Goal: Information Seeking & Learning: Learn about a topic

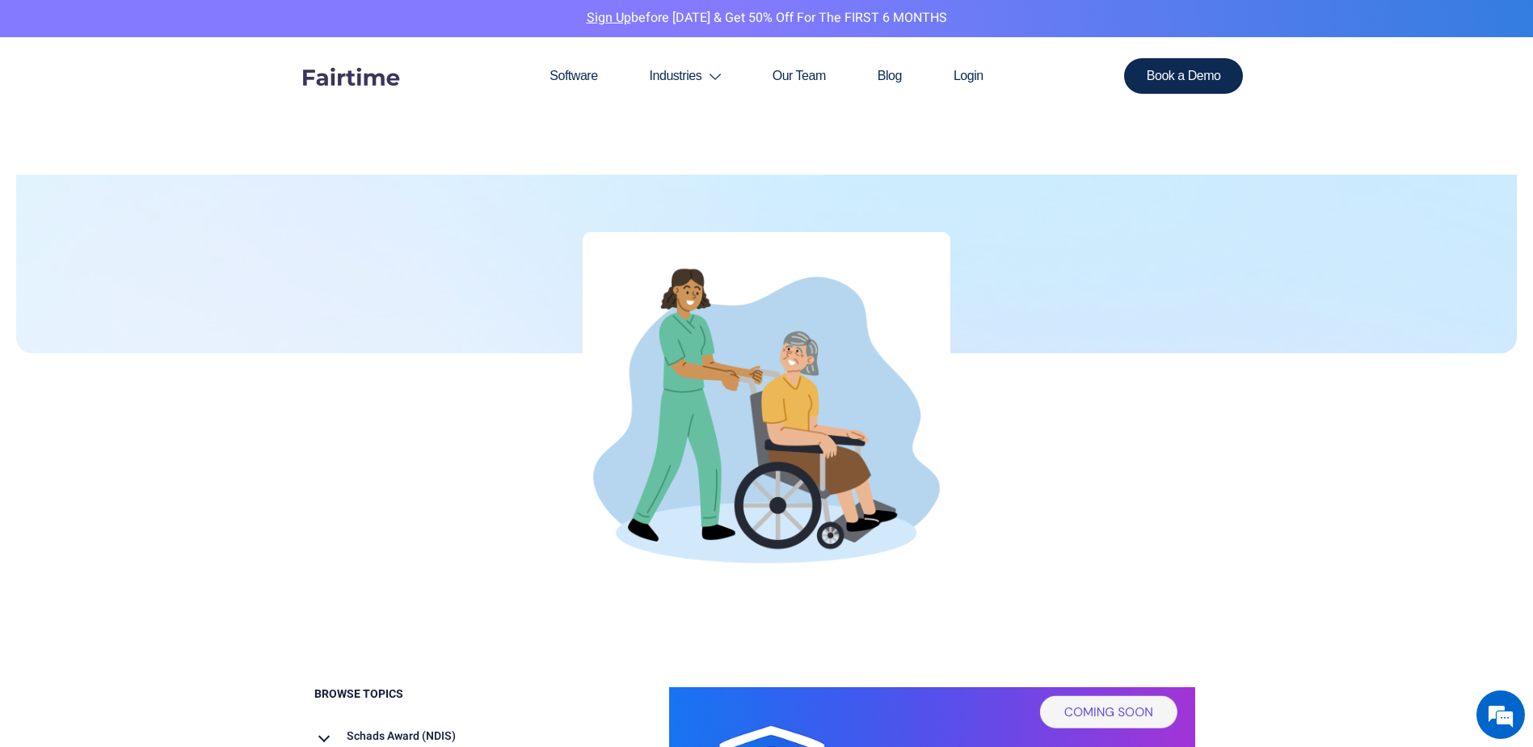
scroll to position [242, 0]
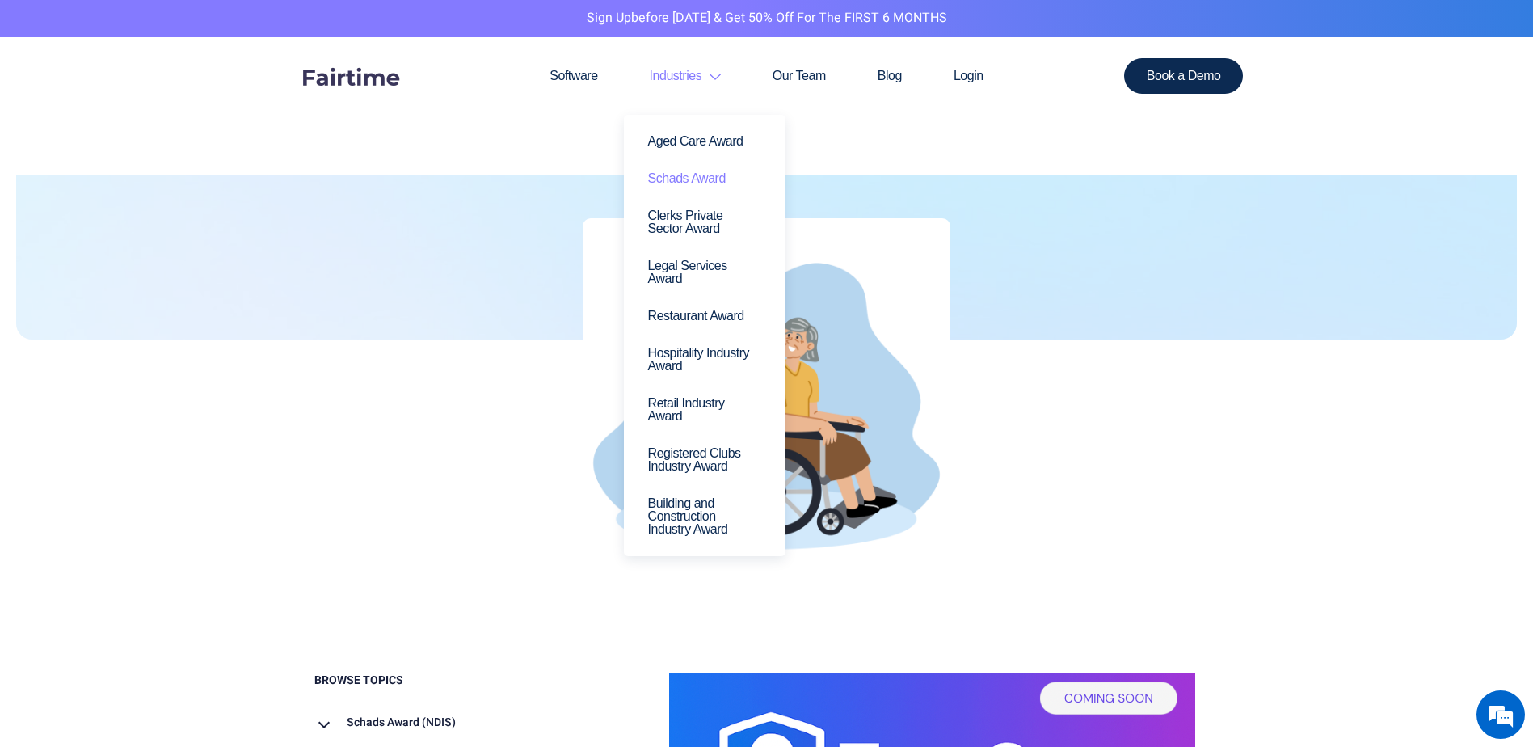
click at [676, 183] on link "Schads Award" at bounding box center [704, 178] width 137 height 37
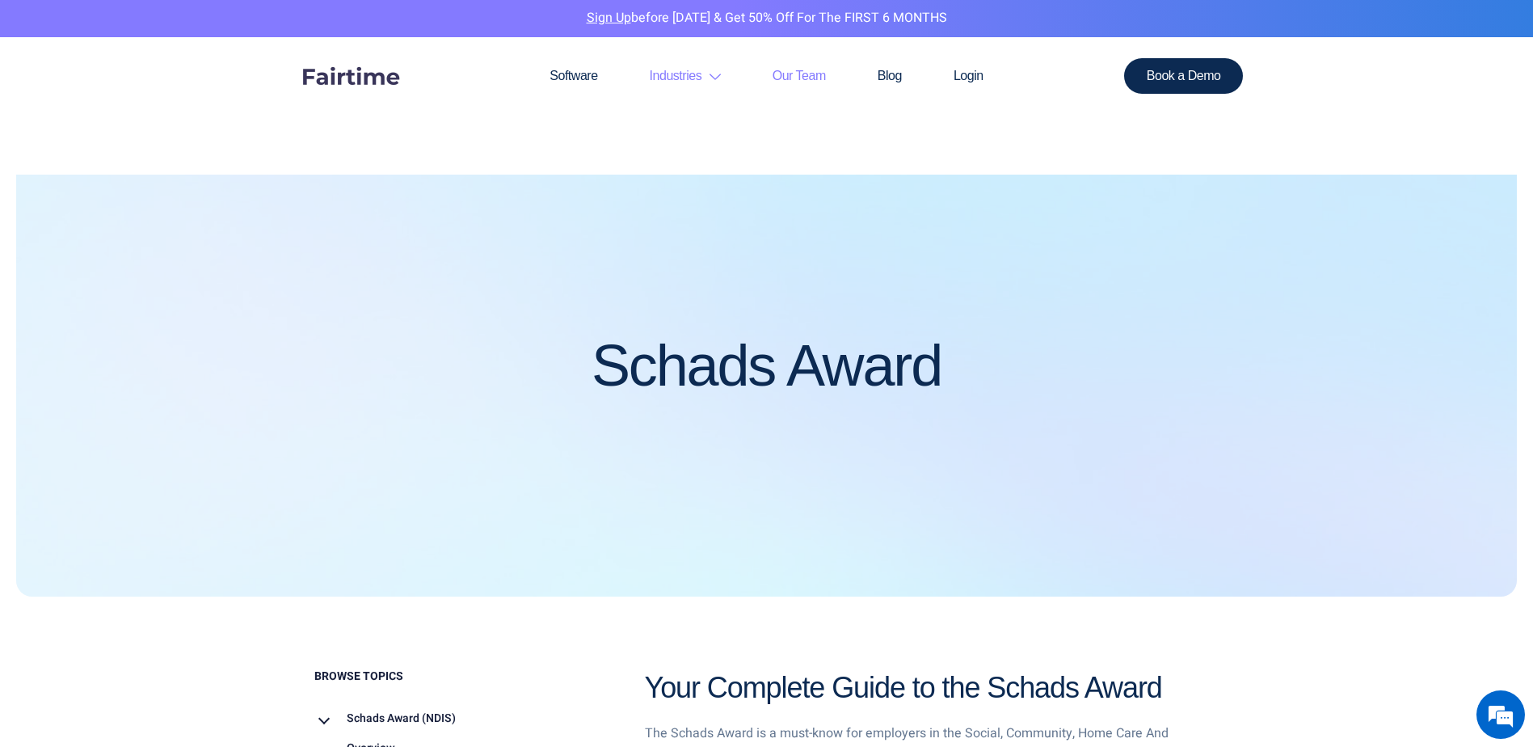
click at [804, 71] on link "Our Team" at bounding box center [799, 76] width 105 height 78
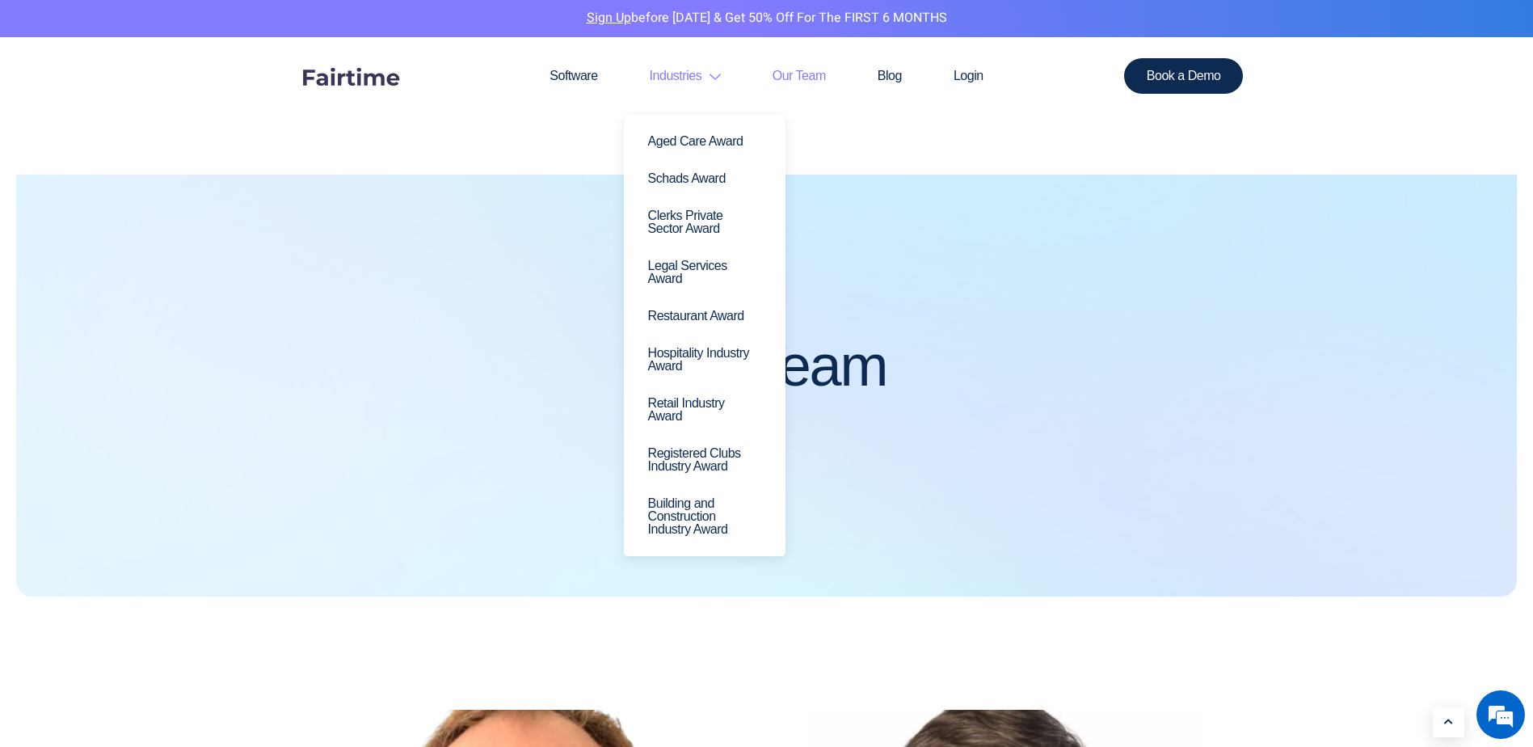
click at [722, 81] on link "Industries" at bounding box center [685, 76] width 123 height 78
click at [703, 171] on link "Schads Award" at bounding box center [704, 178] width 137 height 37
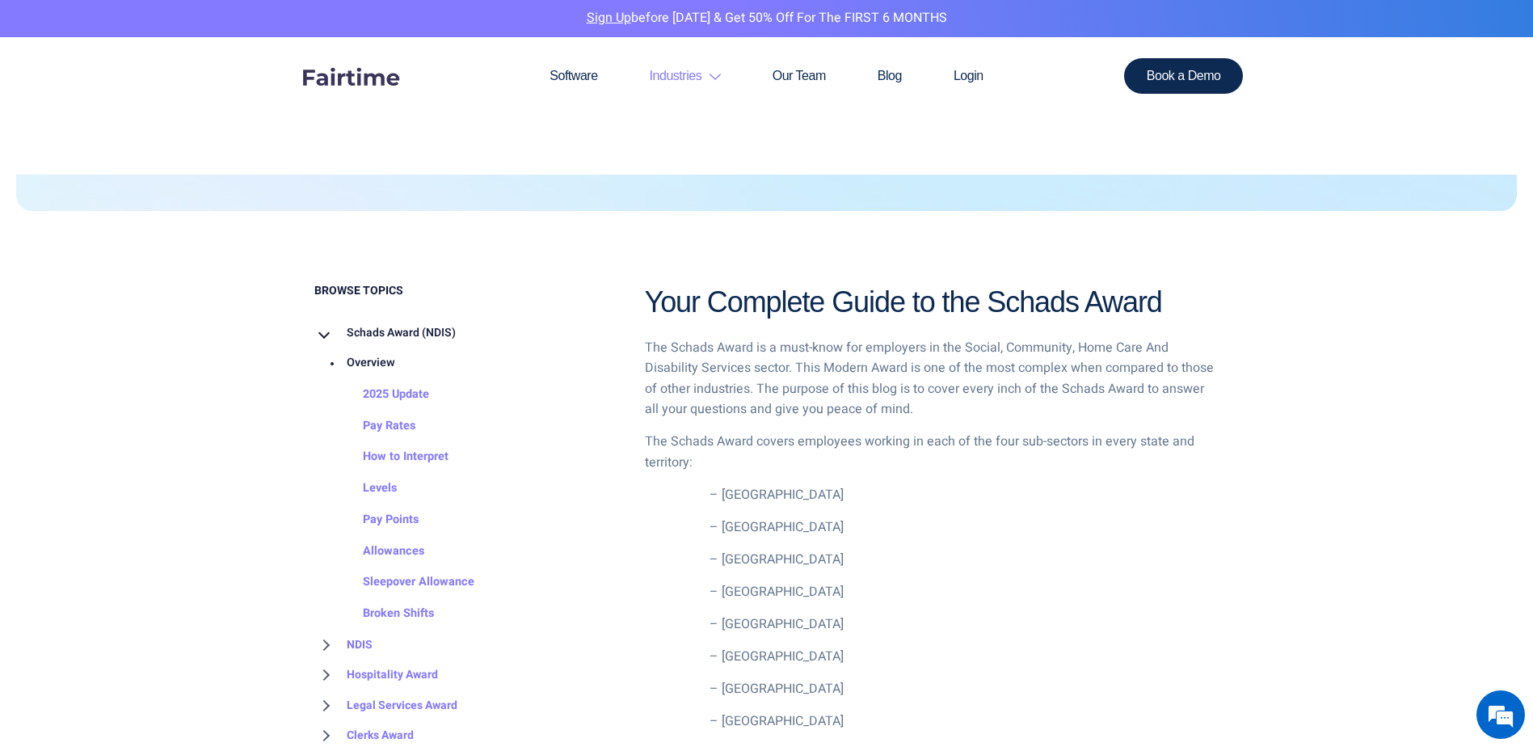
scroll to position [485, 0]
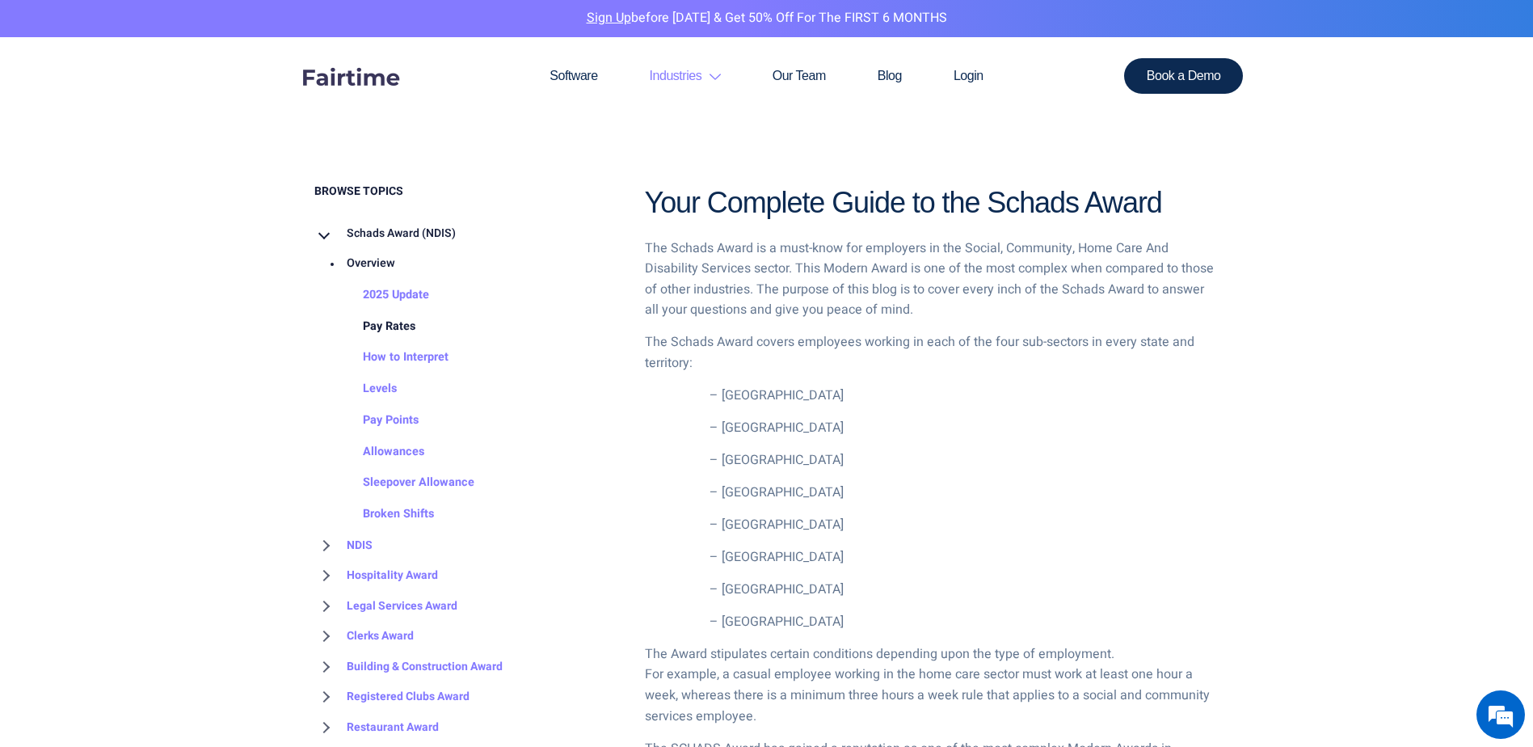
click at [385, 318] on link "Pay Rates" at bounding box center [373, 327] width 85 height 32
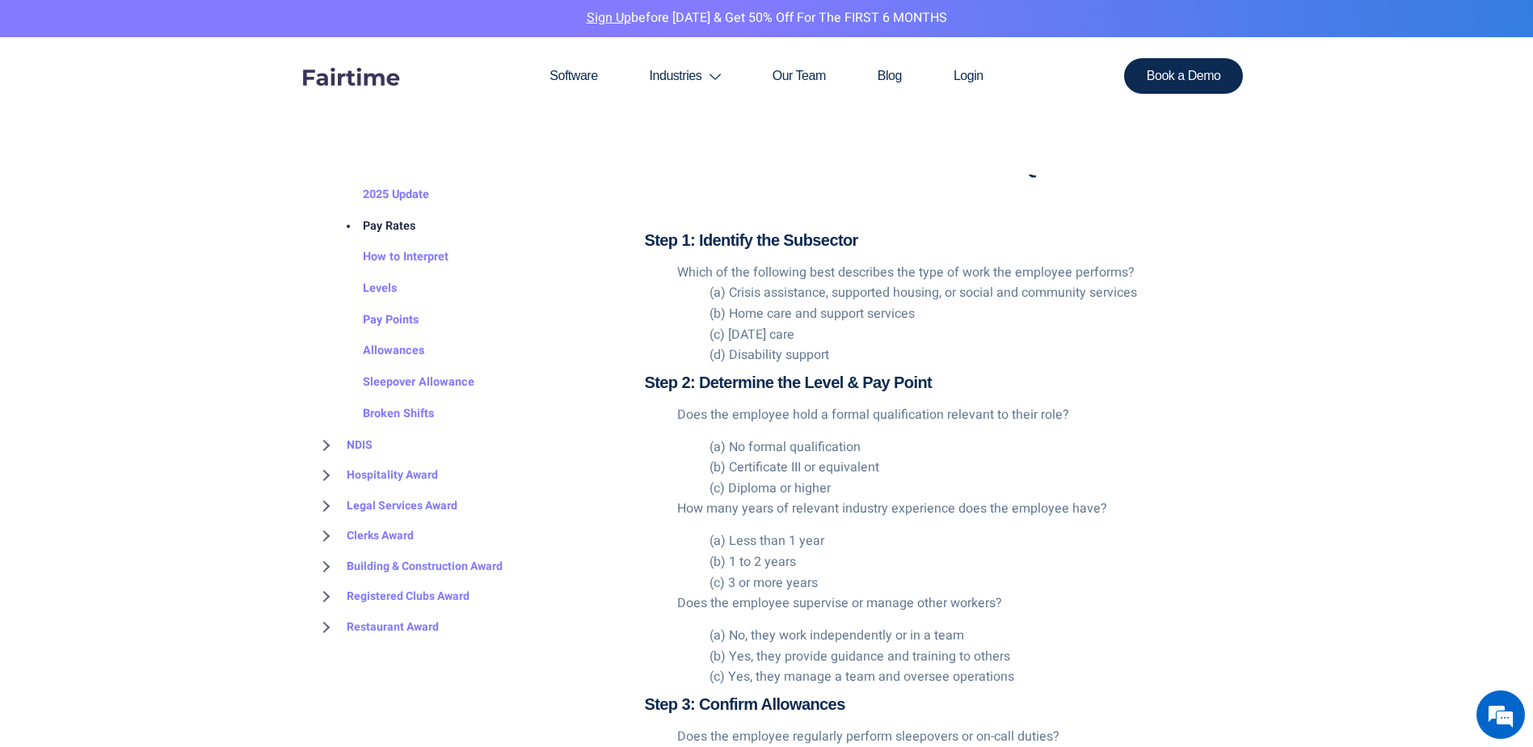
scroll to position [2505, 0]
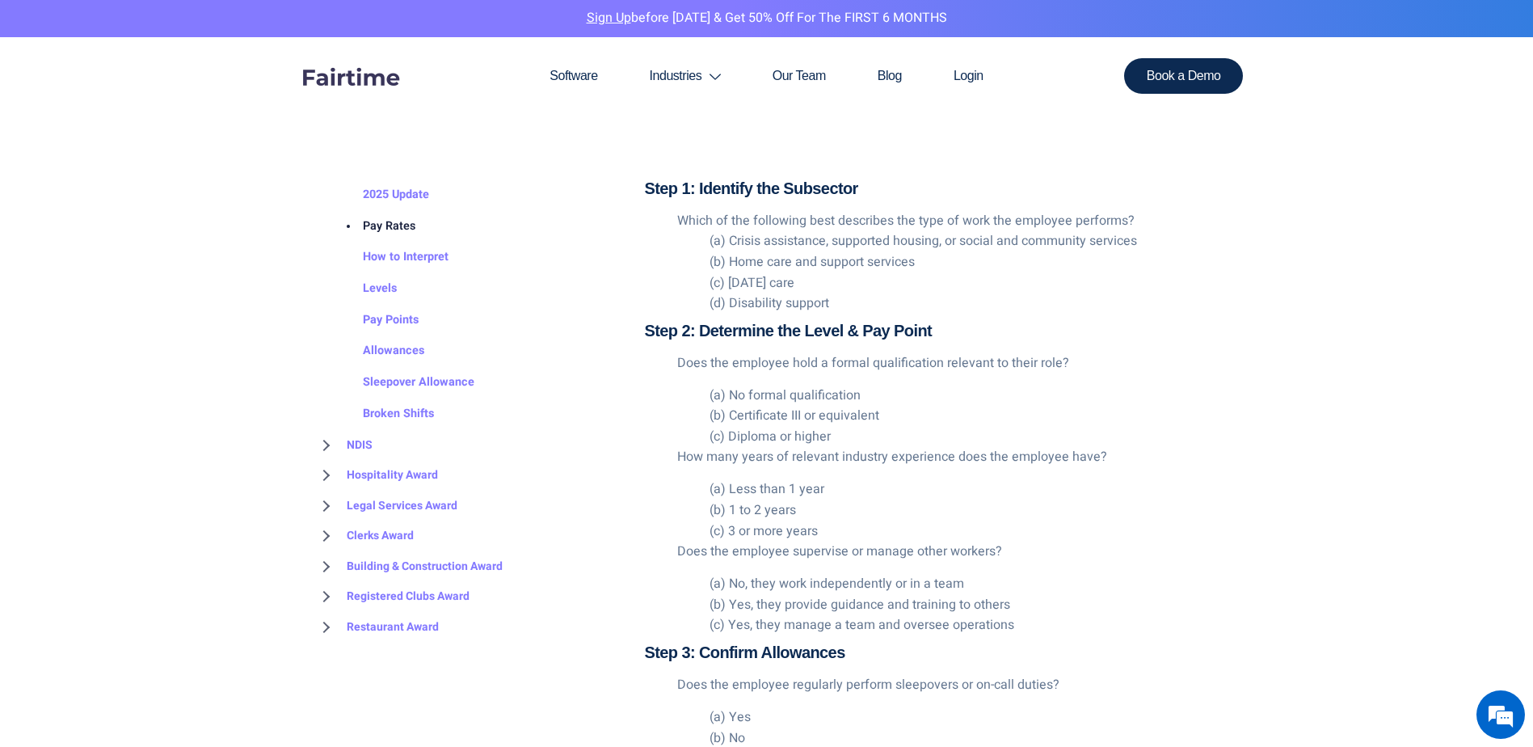
click at [726, 479] on li "(a) Less than 1 year" at bounding box center [964, 489] width 510 height 21
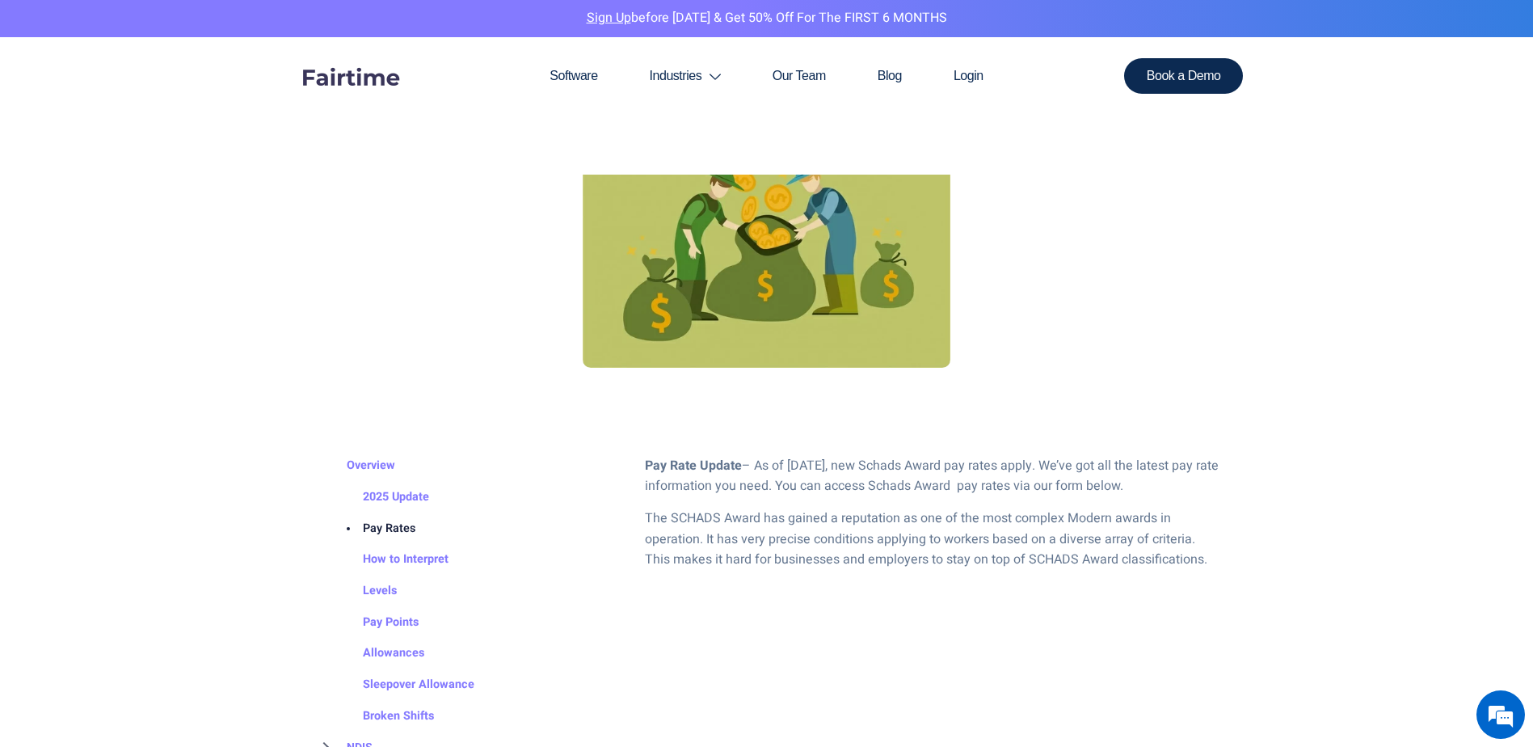
scroll to position [727, 0]
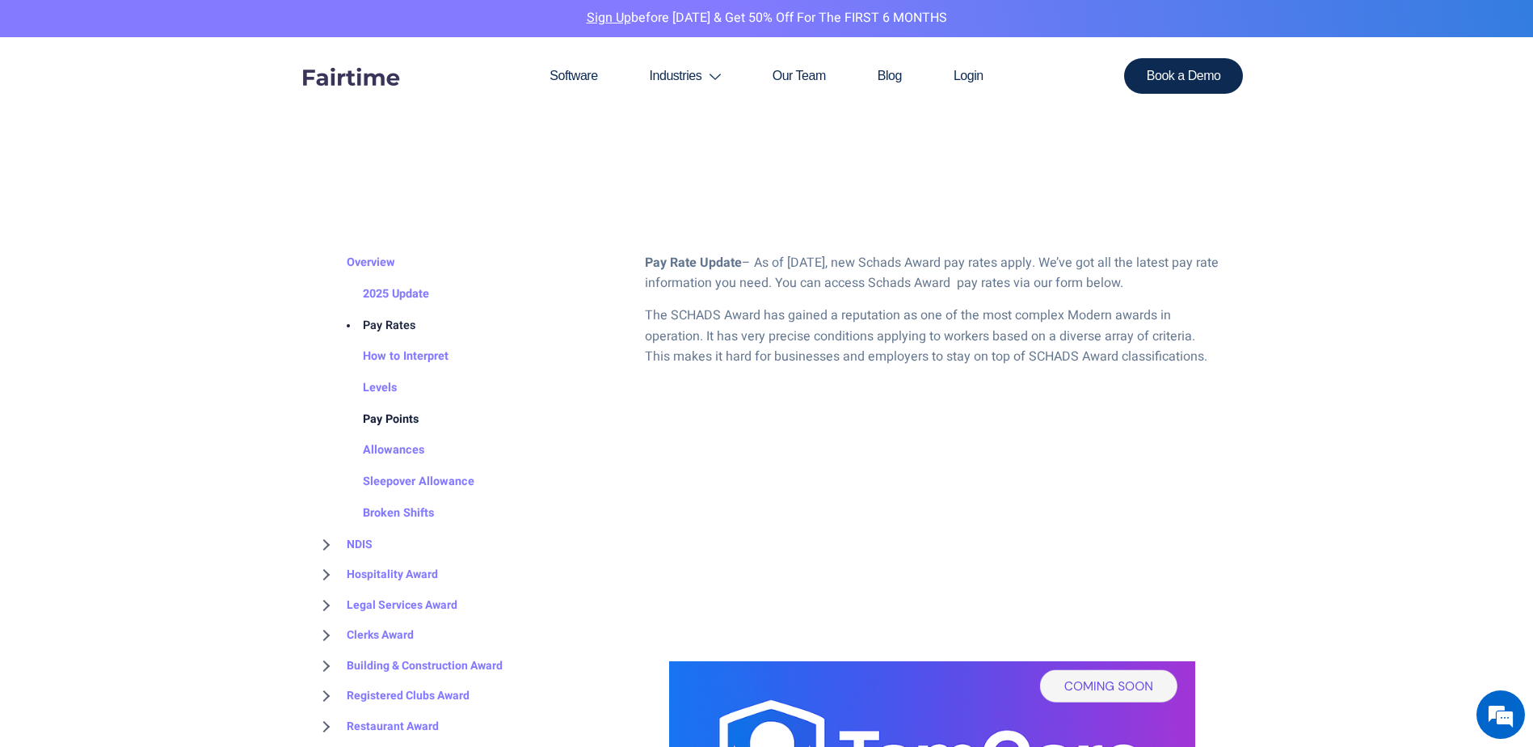
click at [402, 412] on link "Pay Points" at bounding box center [375, 420] width 88 height 32
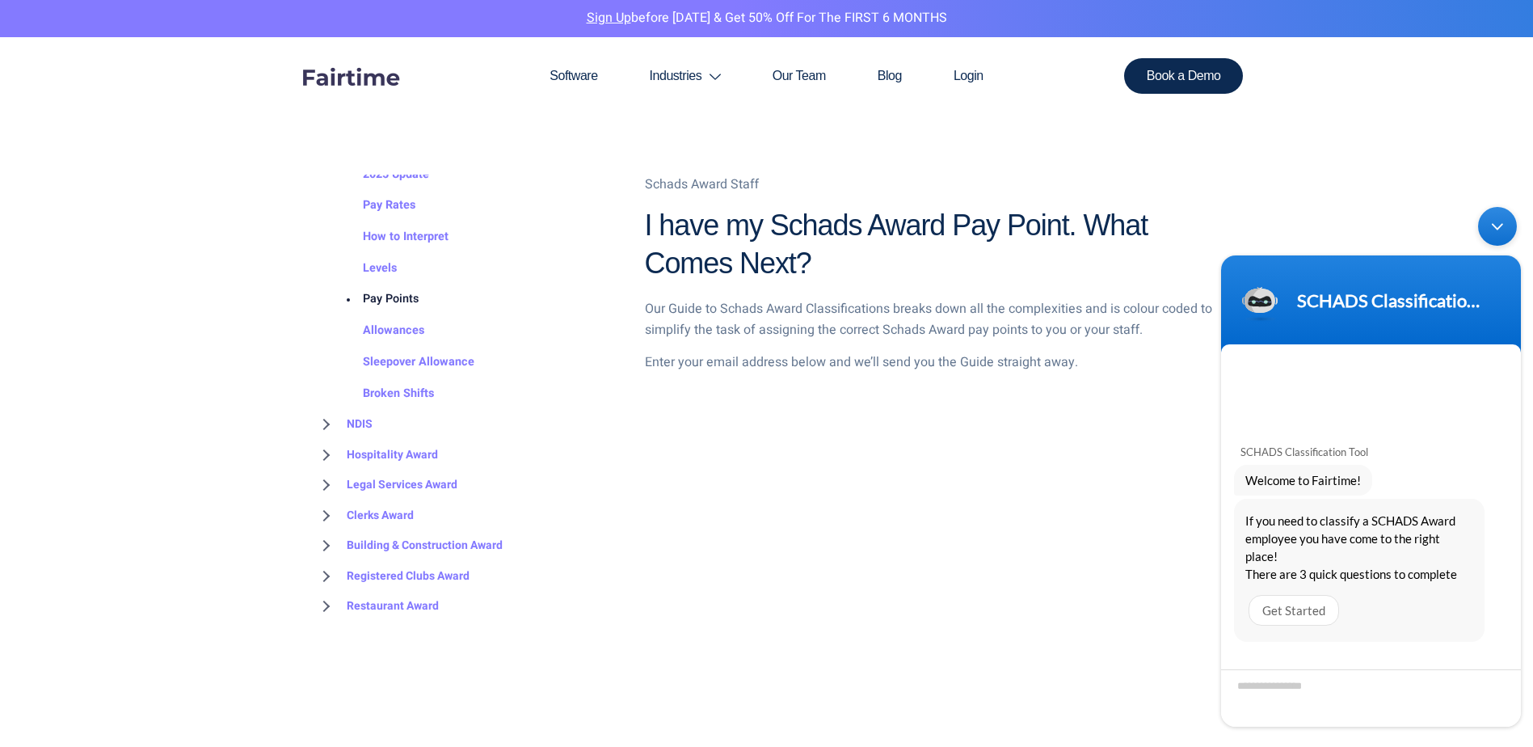
scroll to position [1697, 0]
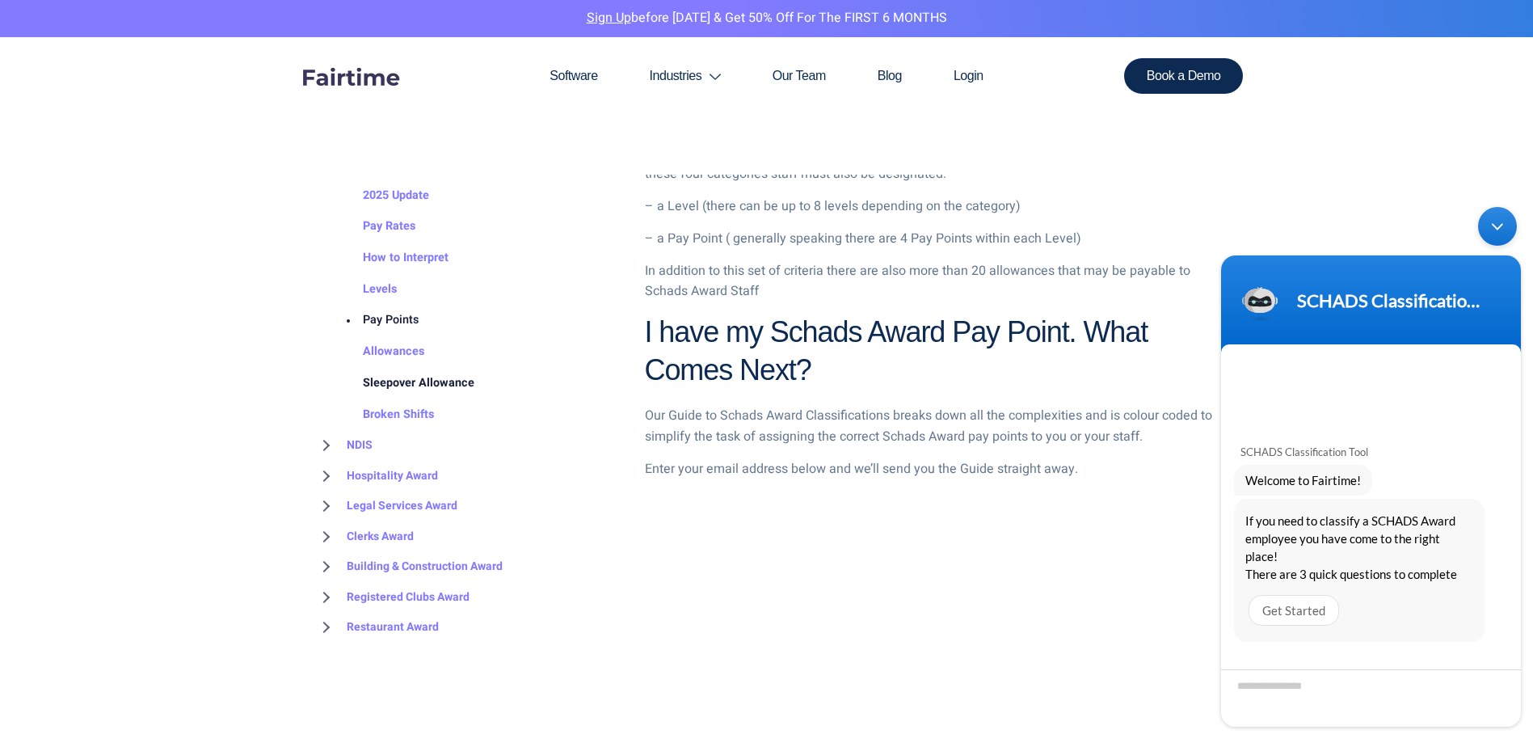
click at [385, 384] on link "Sleepover Allowance" at bounding box center [403, 384] width 144 height 32
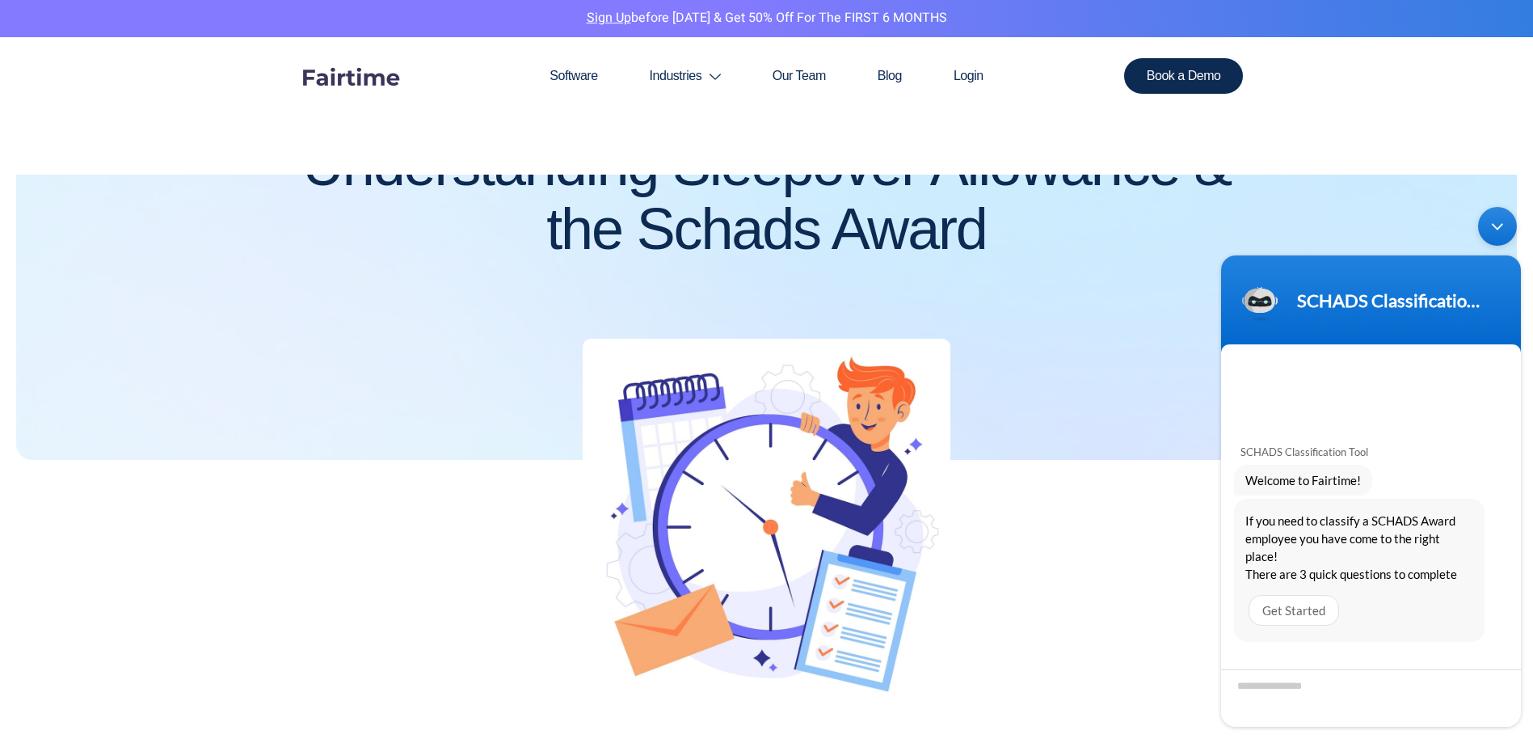
scroll to position [242, 0]
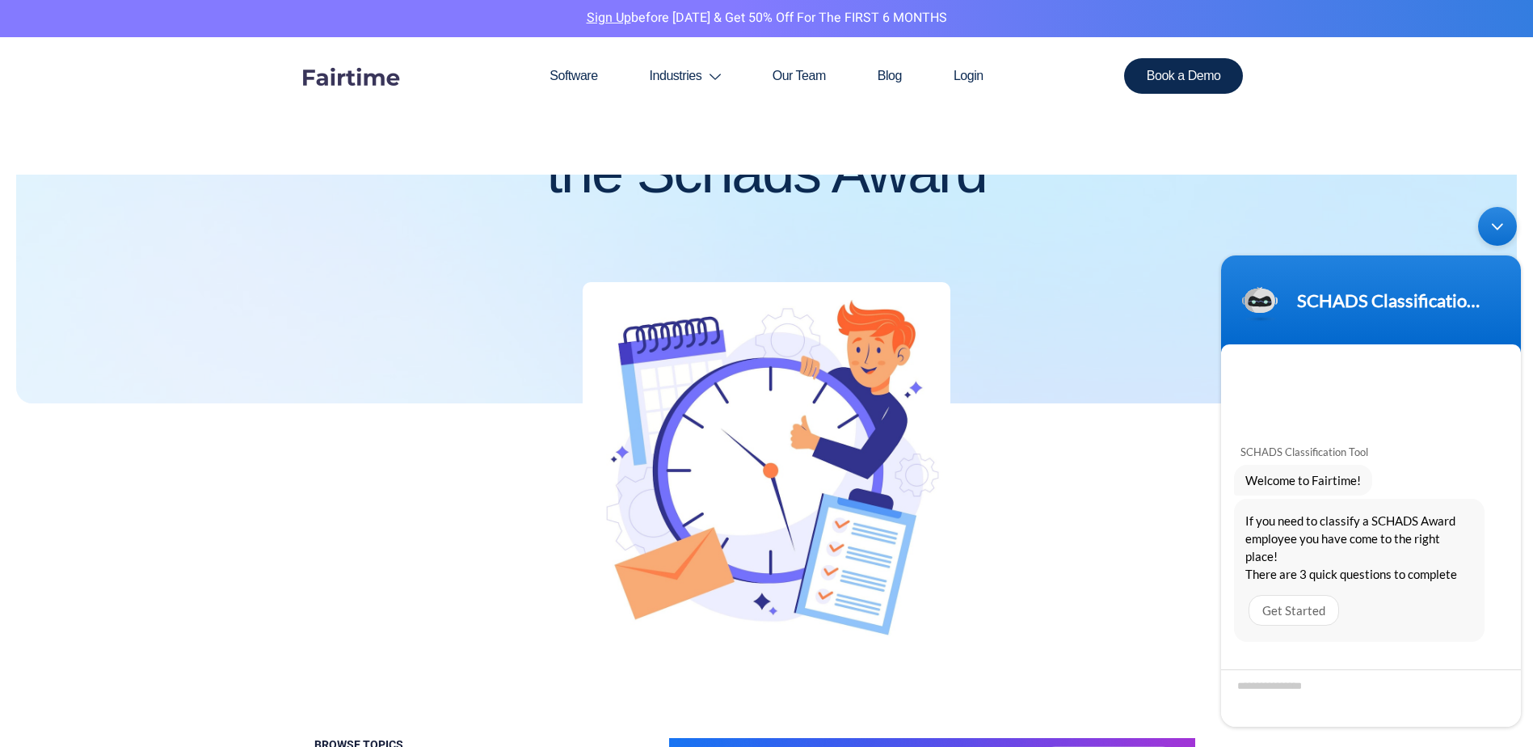
click at [1497, 226] on div "Minimize live chat window" at bounding box center [1497, 226] width 39 height 39
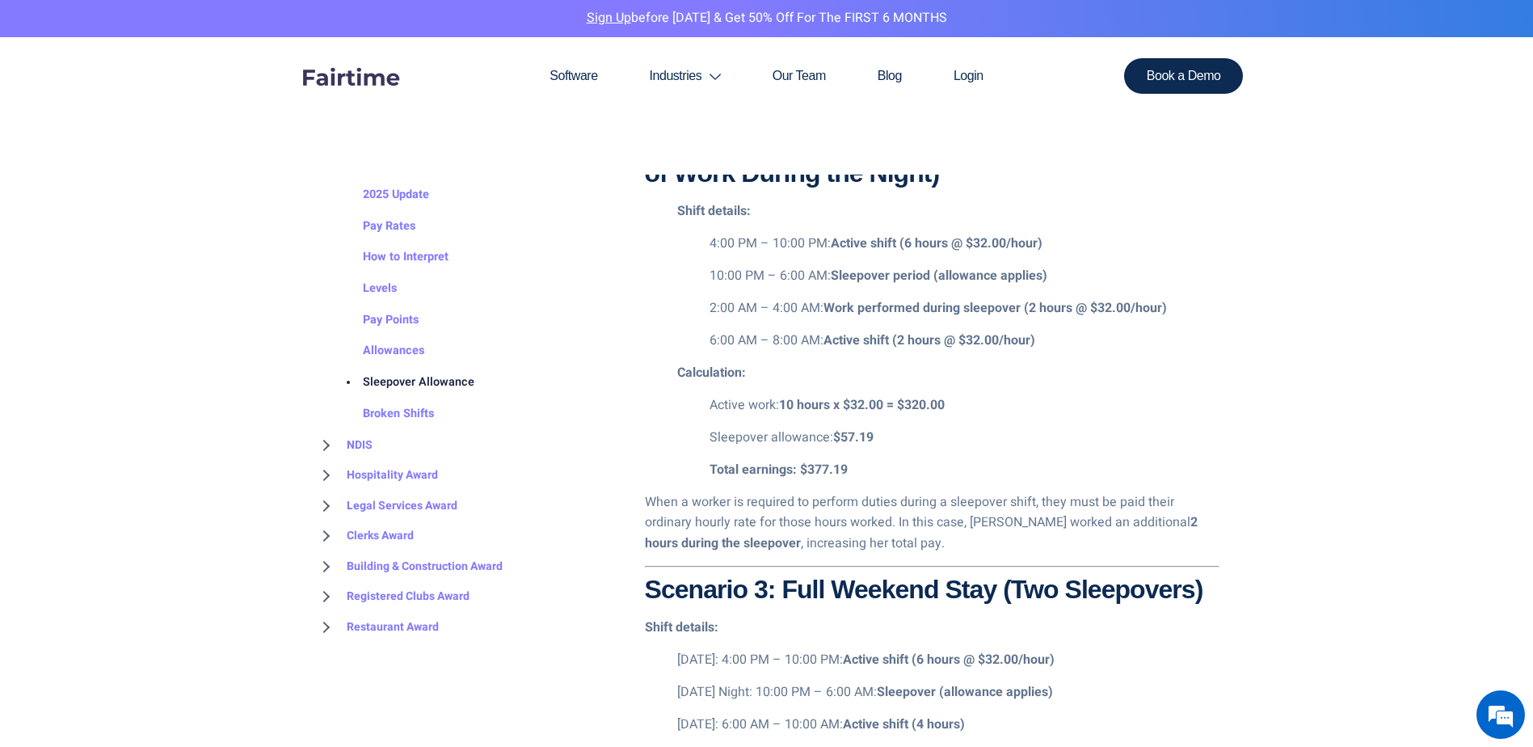
scroll to position [2586, 0]
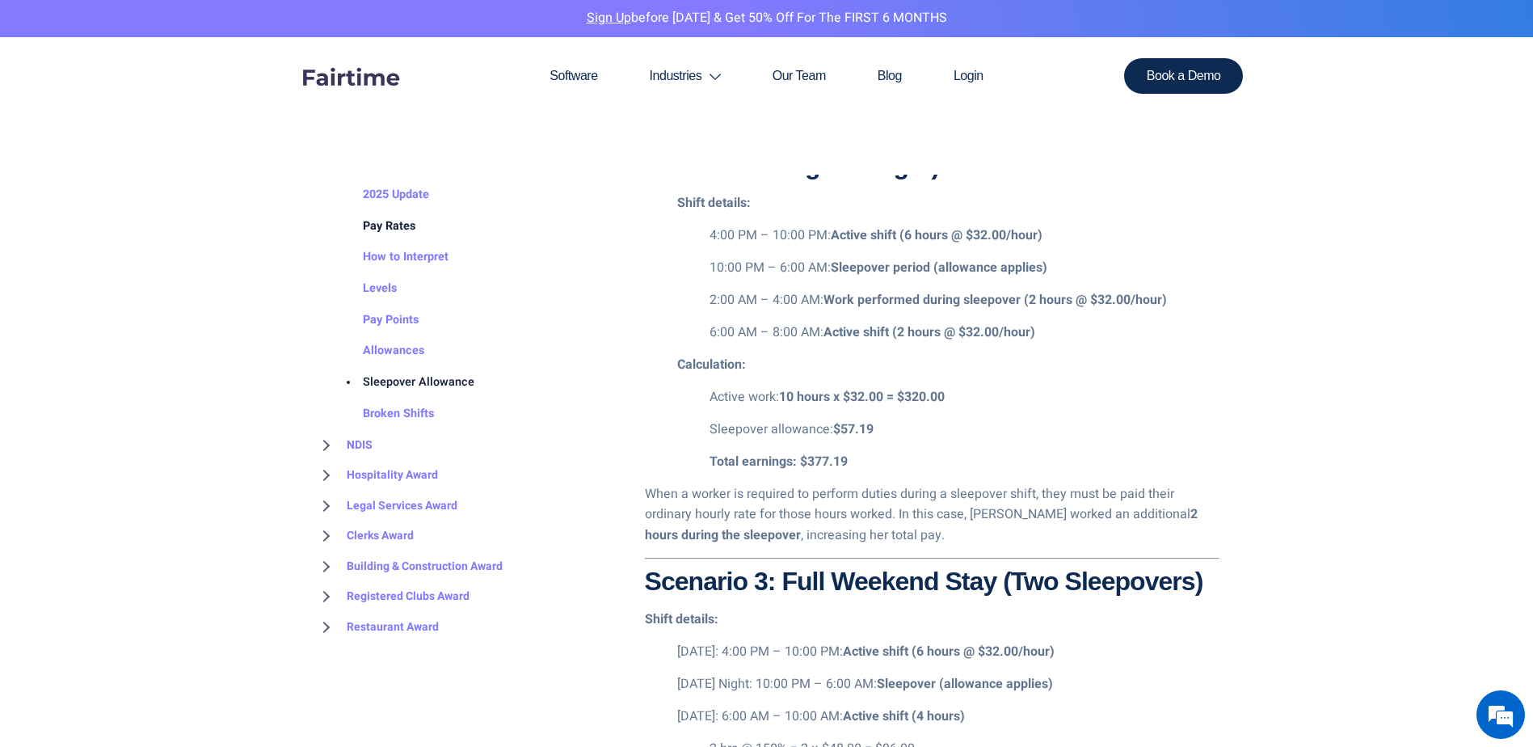
click at [381, 230] on link "Pay Rates" at bounding box center [373, 227] width 85 height 32
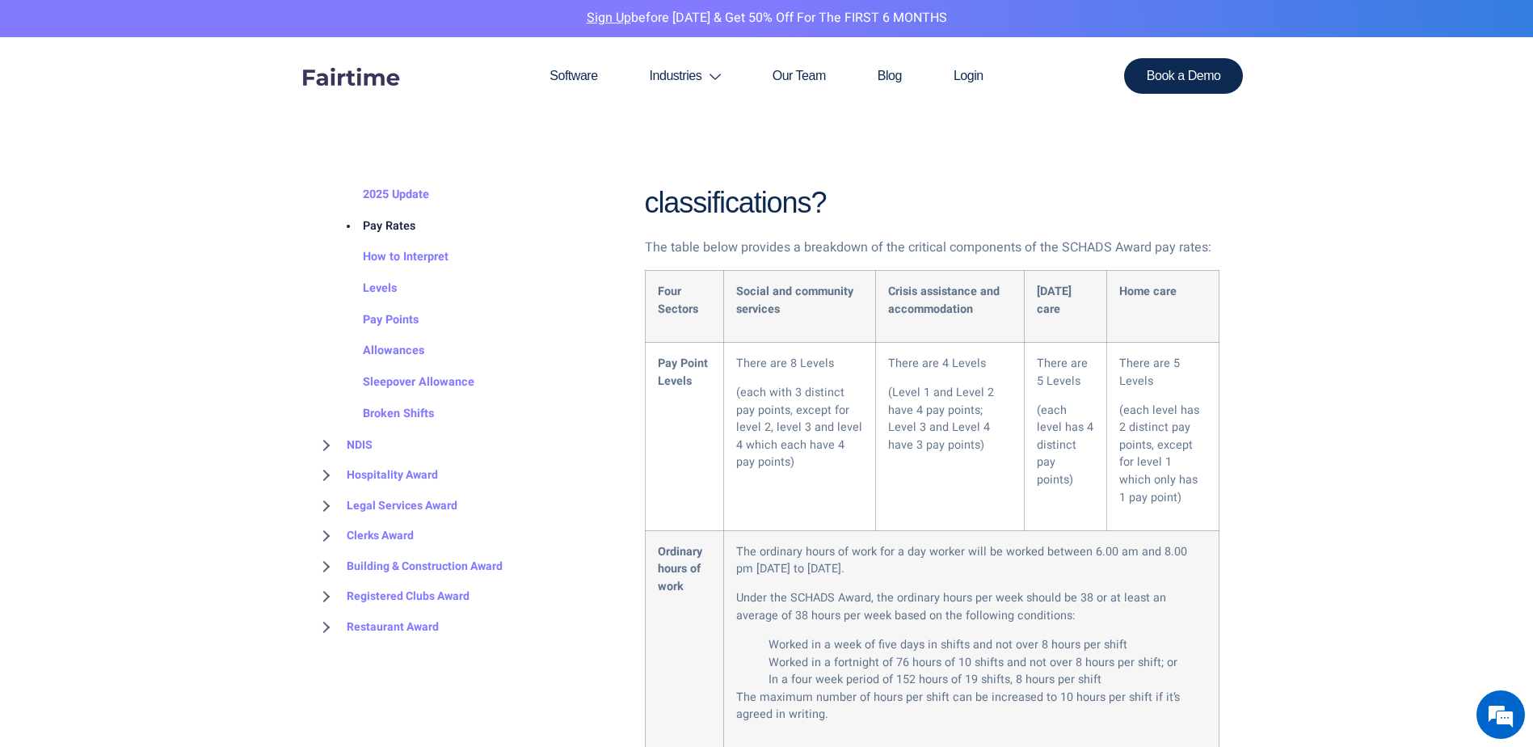
scroll to position [1859, 0]
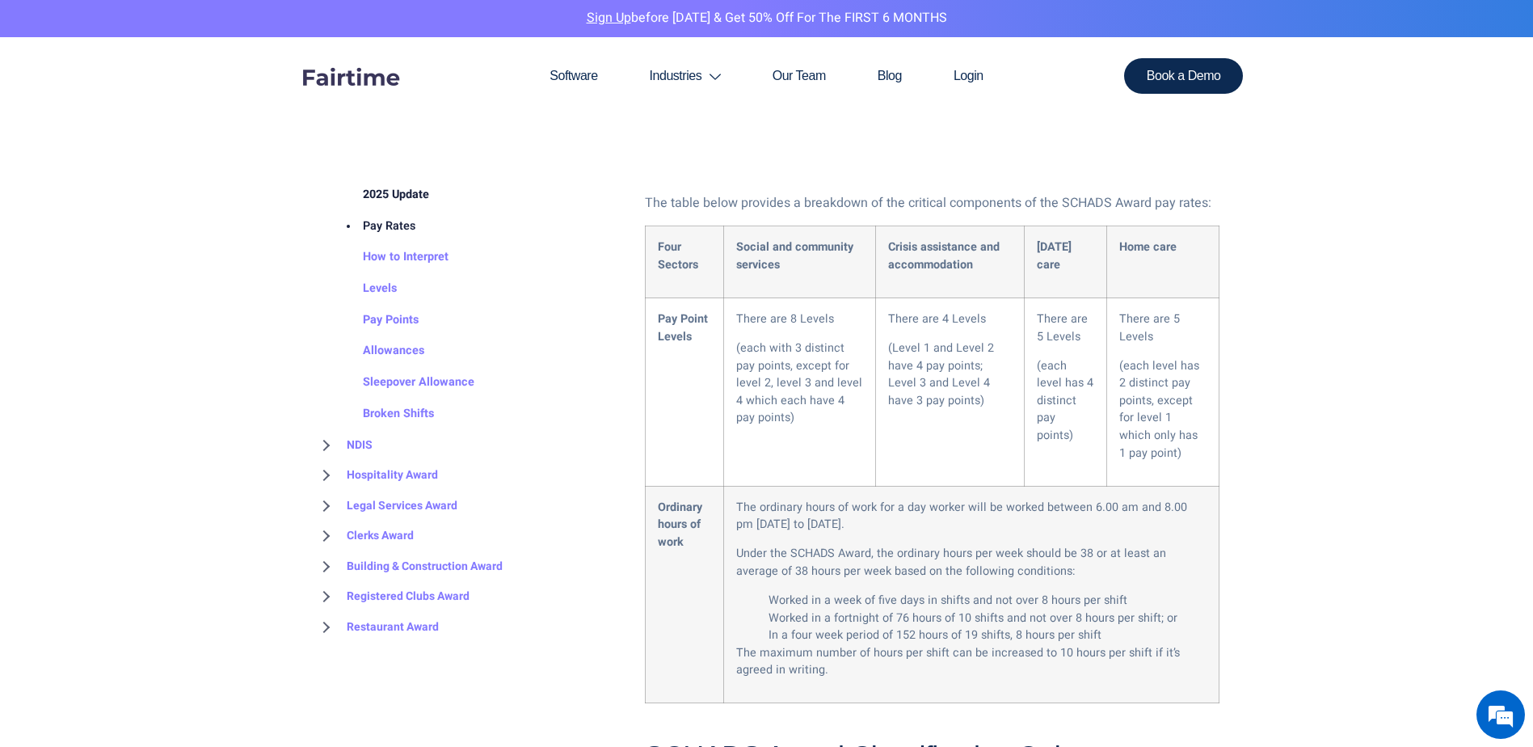
click at [399, 192] on link "2025 Update" at bounding box center [380, 195] width 99 height 32
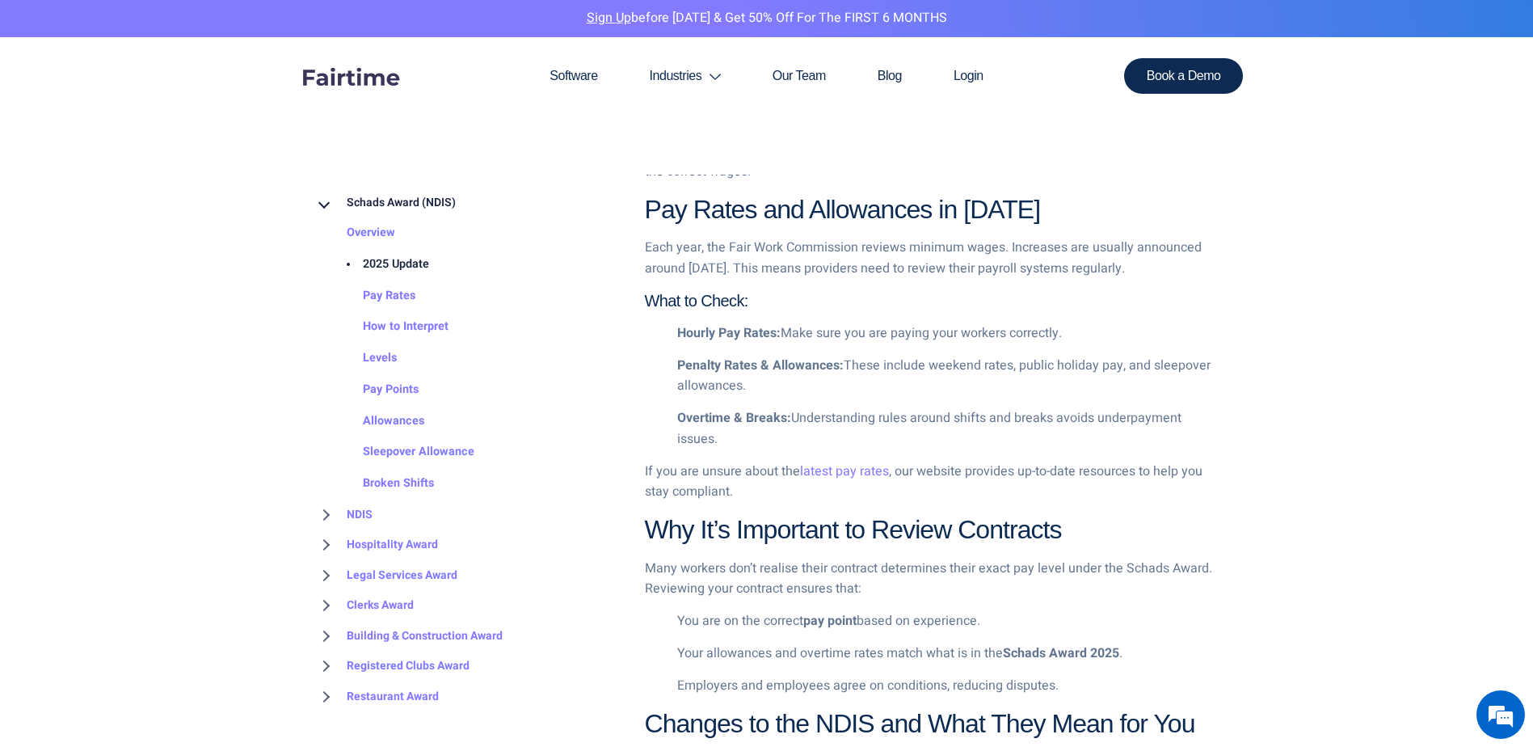
scroll to position [1212, 0]
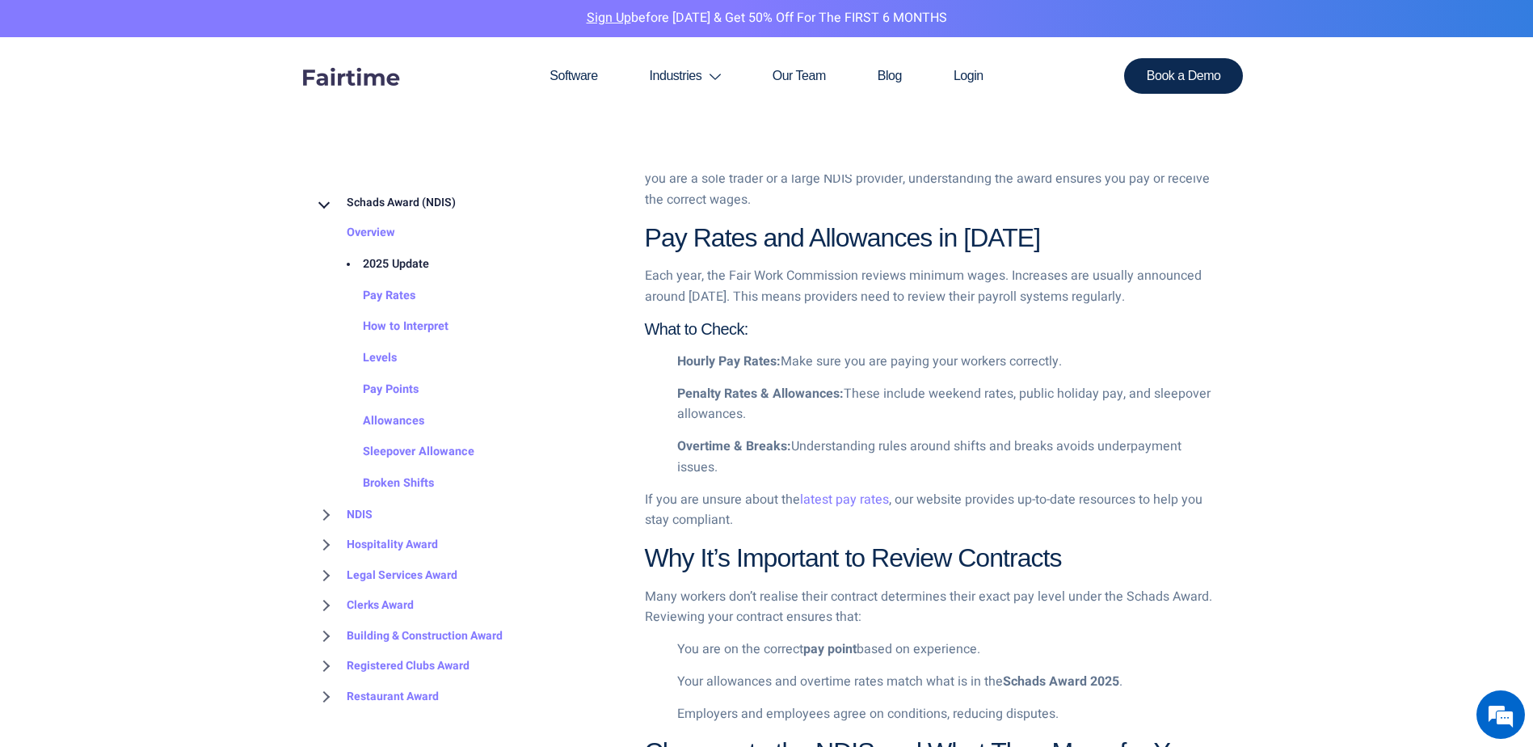
drag, startPoint x: 781, startPoint y: 465, endPoint x: 728, endPoint y: 521, distance: 77.7
drag, startPoint x: 728, startPoint y: 521, endPoint x: 1109, endPoint y: 525, distance: 381.4
click at [1109, 525] on p "If you are unsure about the latest pay rates , our website provides up-to-date …" at bounding box center [932, 510] width 575 height 41
drag, startPoint x: 667, startPoint y: 531, endPoint x: 1265, endPoint y: 524, distance: 597.2
click at [1265, 524] on div at bounding box center [766, 680] width 1533 height 2108
